Goal: Entertainment & Leisure: Consume media (video, audio)

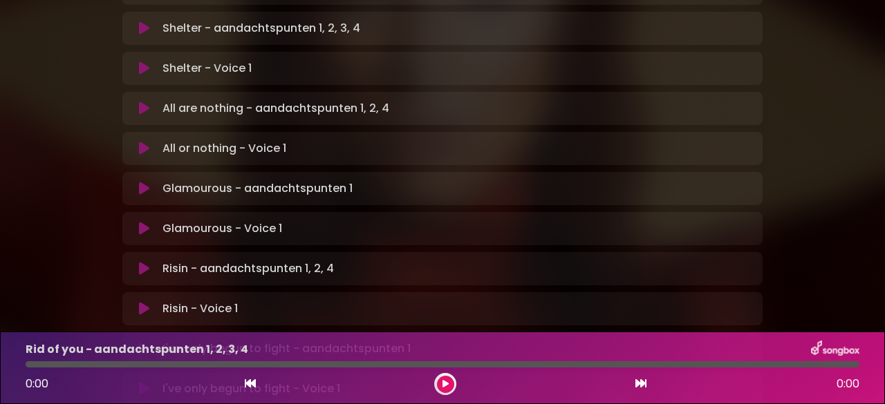
scroll to position [883, 0]
click at [319, 260] on p "Risin - aandachtspunten 1, 2, 4 Loading Track..." at bounding box center [247, 268] width 171 height 17
click at [309, 252] on div "Risin - aandachtspunten 1, 2, 4 Loading Track... Your Feedback" at bounding box center [442, 268] width 640 height 33
click at [453, 391] on div at bounding box center [445, 384] width 22 height 22
click at [449, 392] on button at bounding box center [445, 384] width 17 height 17
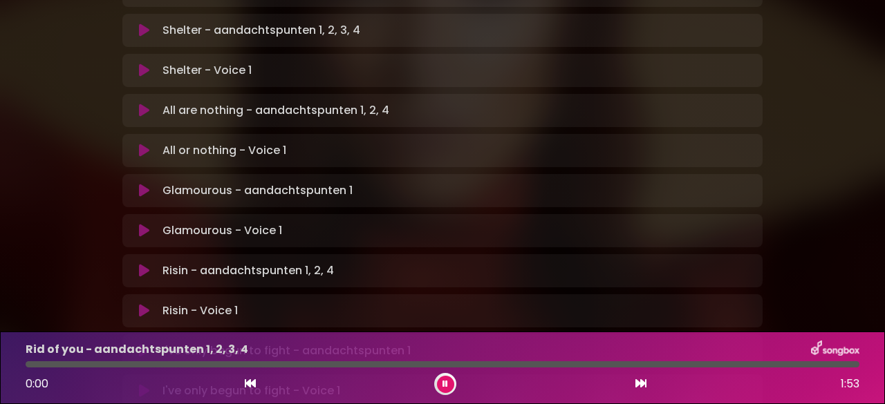
scroll to position [886, 0]
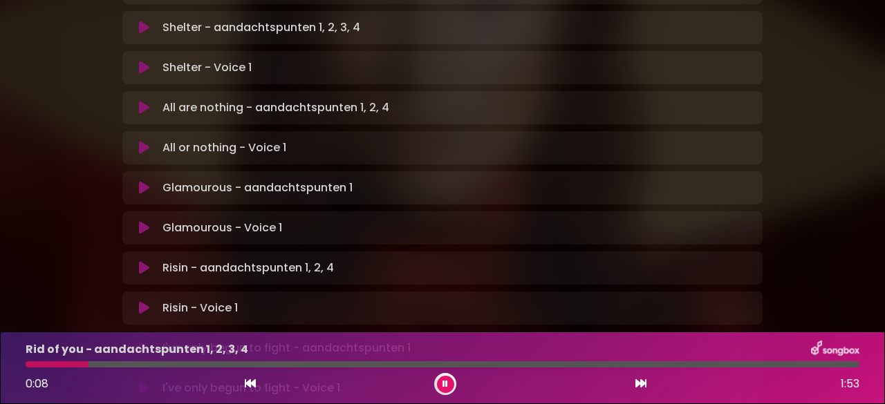
click at [247, 340] on p "I've only begun to fight - aandachtspunten 1 Loading Track..." at bounding box center [286, 348] width 248 height 17
click at [143, 341] on icon at bounding box center [144, 348] width 10 height 14
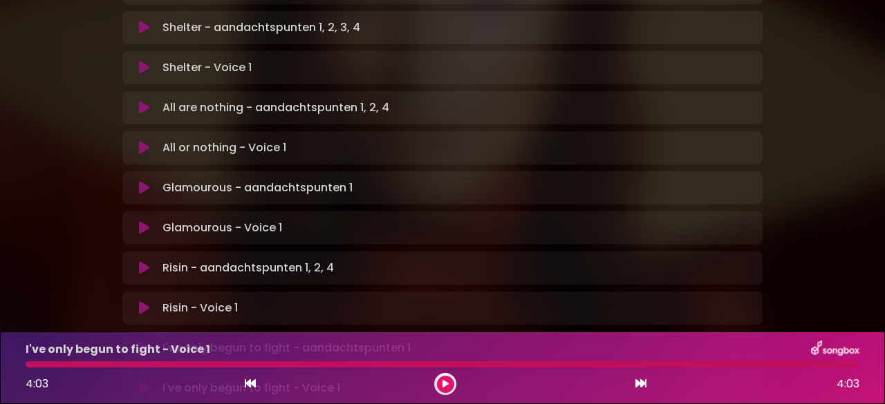
click at [441, 386] on button at bounding box center [445, 384] width 17 height 17
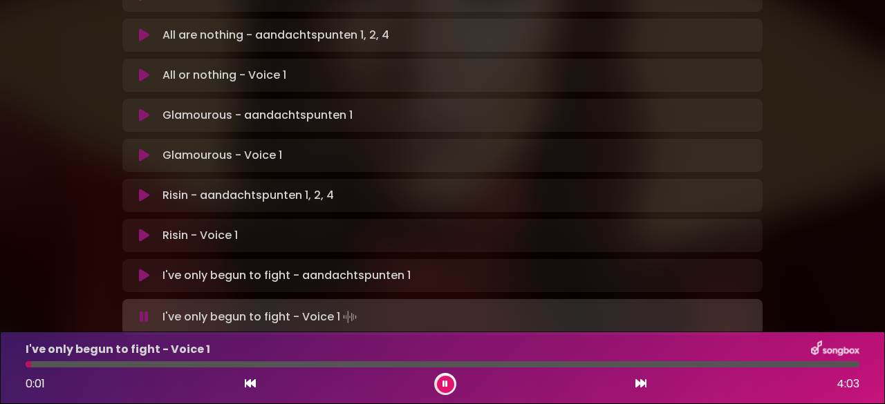
scroll to position [970, 0]
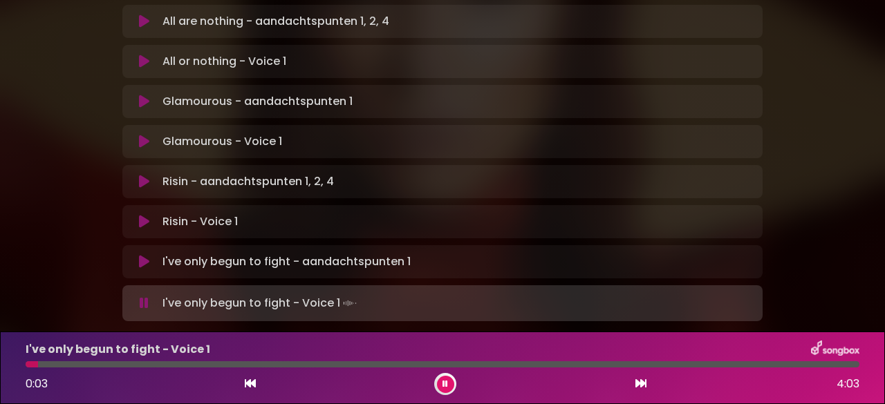
click at [254, 173] on p "Risin - aandachtspunten 1, 2, 4 Loading Track..." at bounding box center [247, 181] width 171 height 17
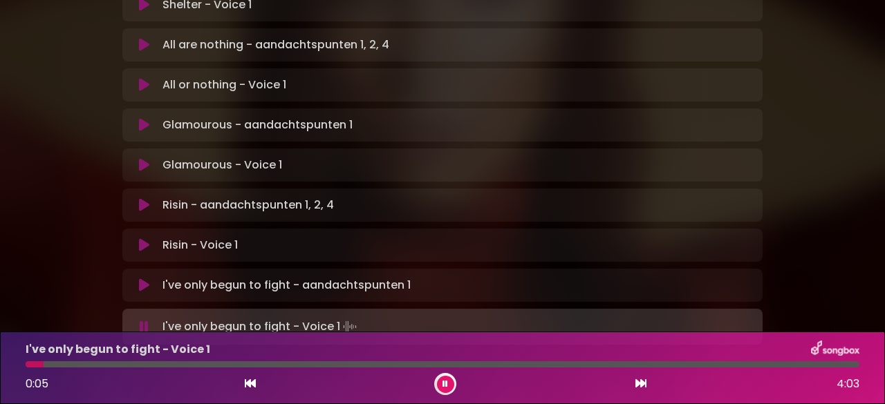
scroll to position [922, 0]
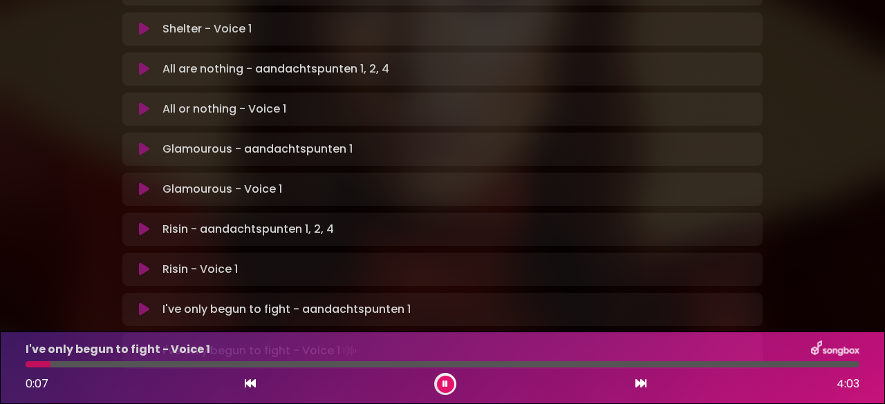
click at [243, 221] on p "Risin - aandachtspunten 1, 2, 4 Loading Track..." at bounding box center [247, 229] width 171 height 17
click at [139, 223] on icon at bounding box center [144, 230] width 10 height 14
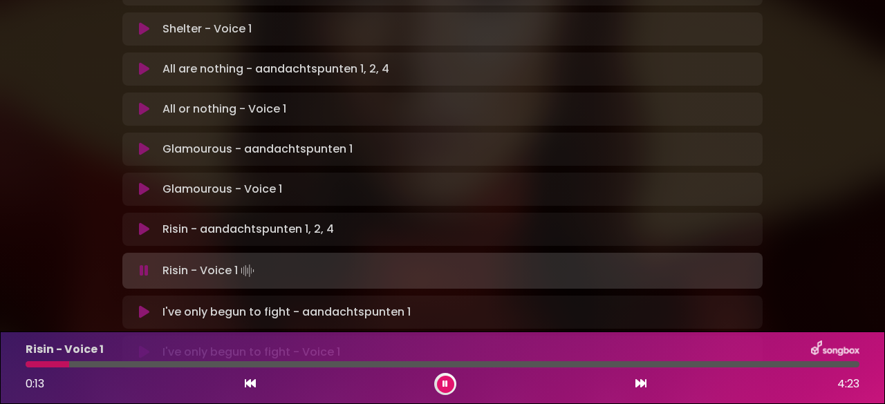
drag, startPoint x: 65, startPoint y: 367, endPoint x: 116, endPoint y: 374, distance: 51.6
click at [116, 374] on div "Risin - Voice 1 0:13 4:23" at bounding box center [442, 368] width 850 height 55
